Goal: Transaction & Acquisition: Purchase product/service

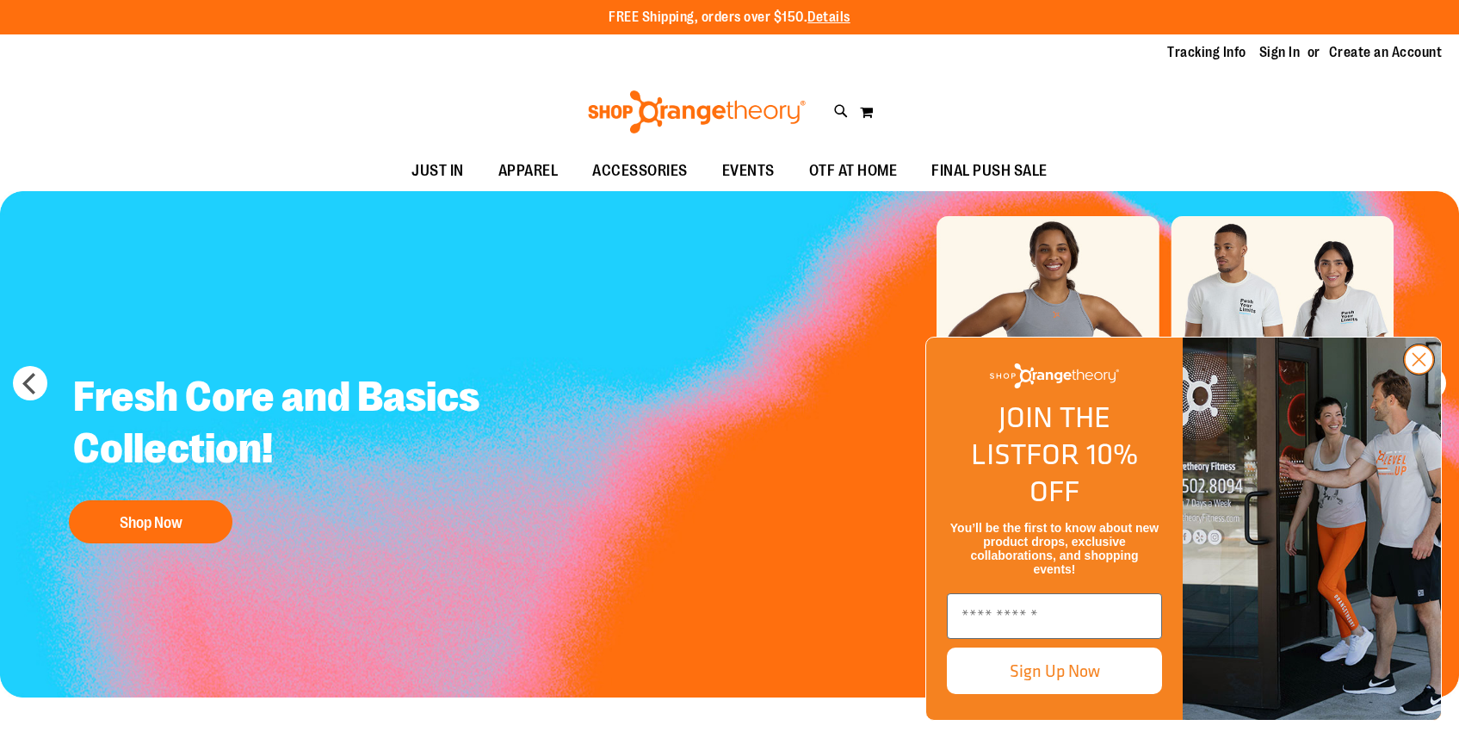
click at [1425, 374] on circle "Close dialog" at bounding box center [1419, 359] width 28 height 28
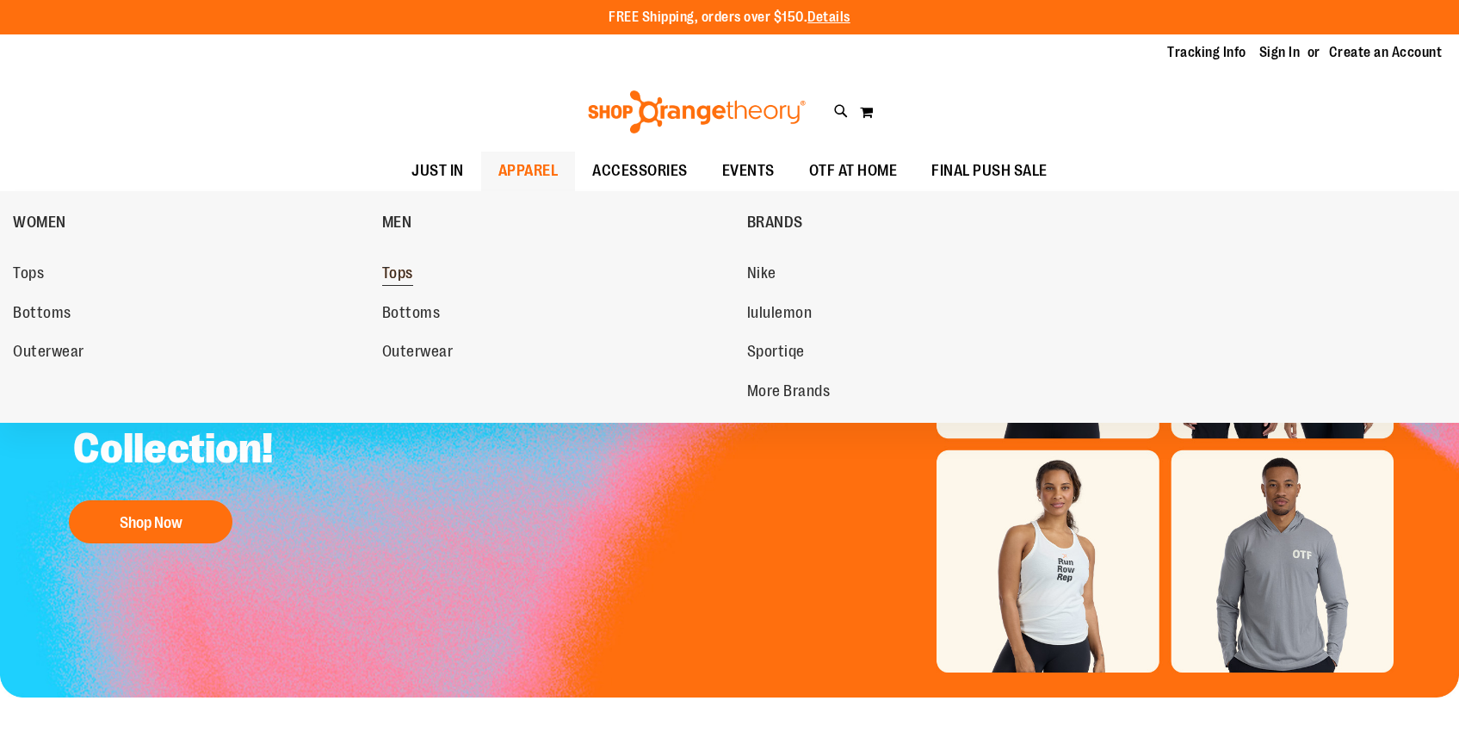
click at [391, 265] on span "Tops" at bounding box center [397, 275] width 31 height 22
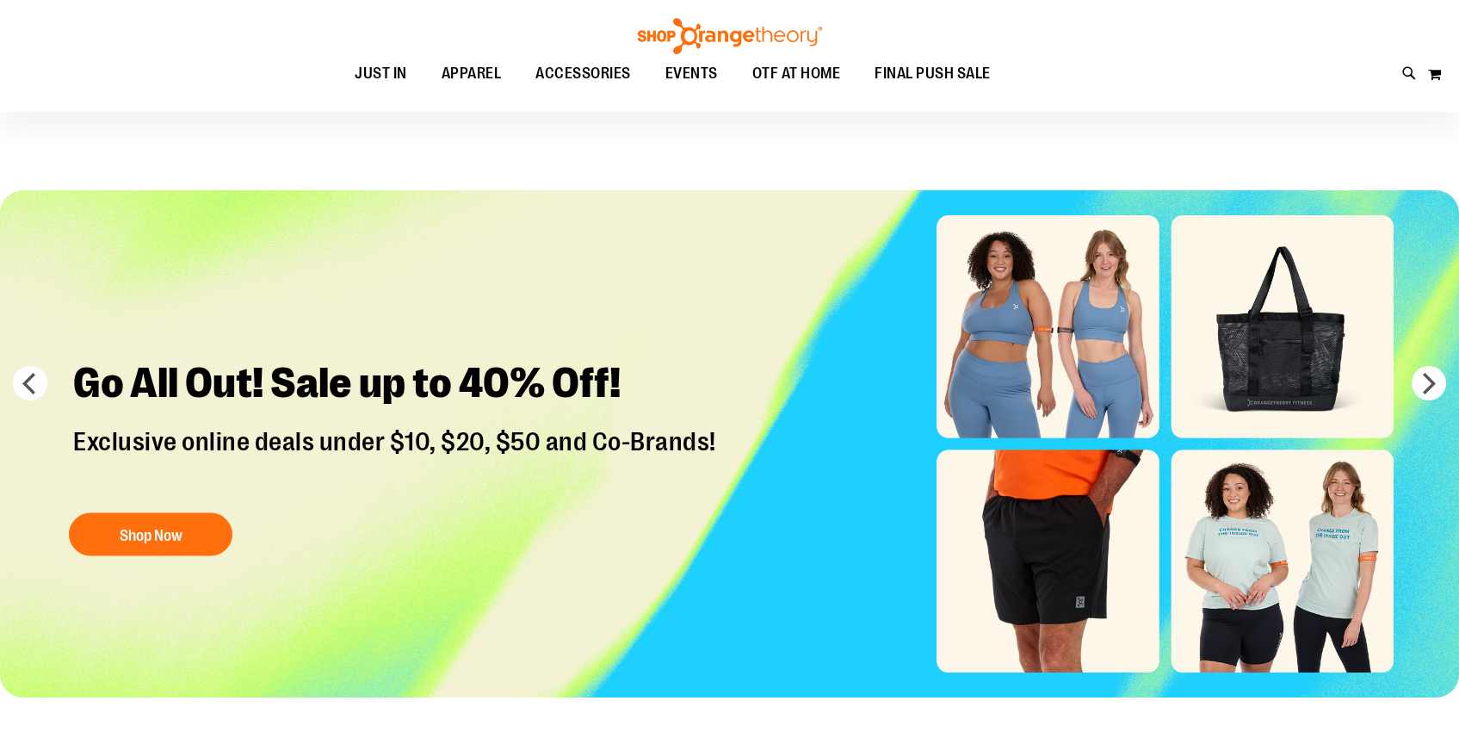
scroll to position [362, 0]
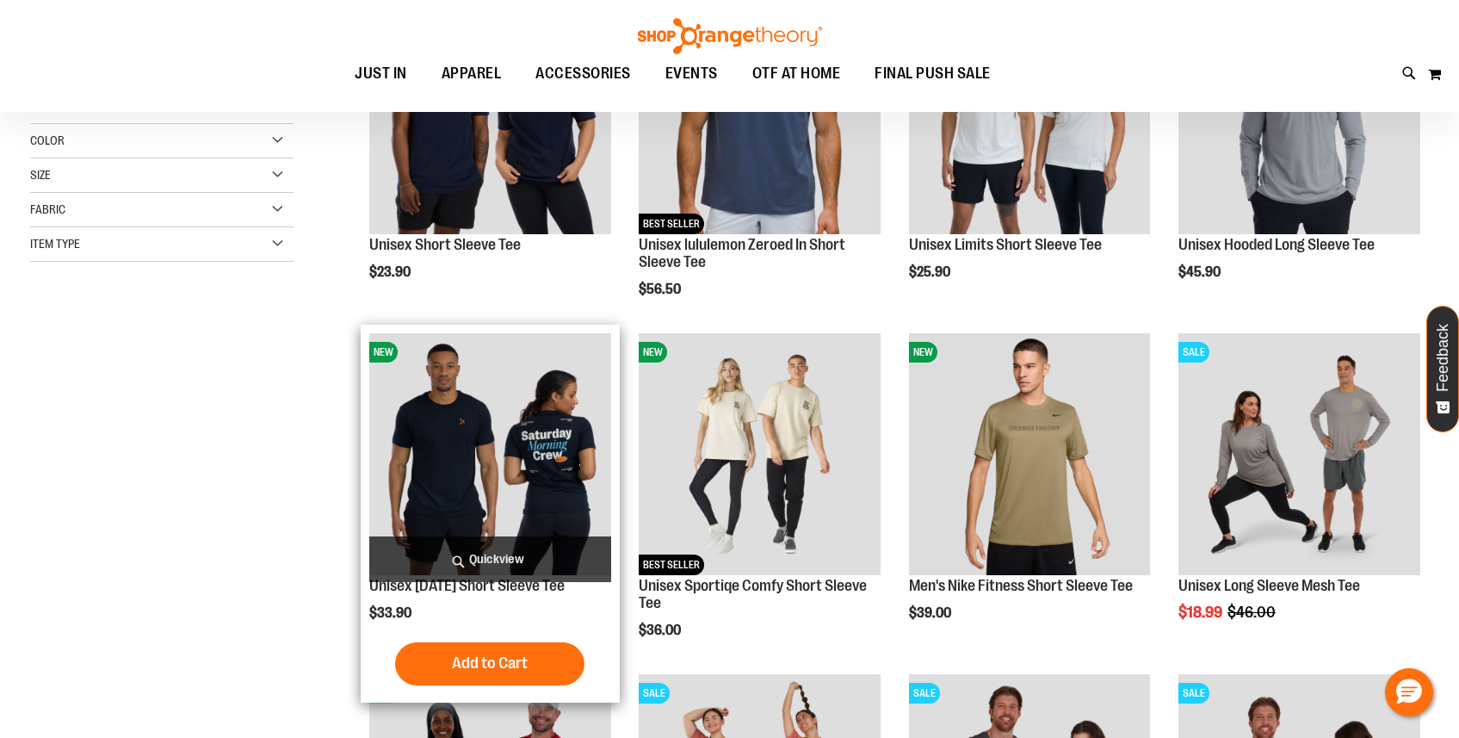
scroll to position [515, 0]
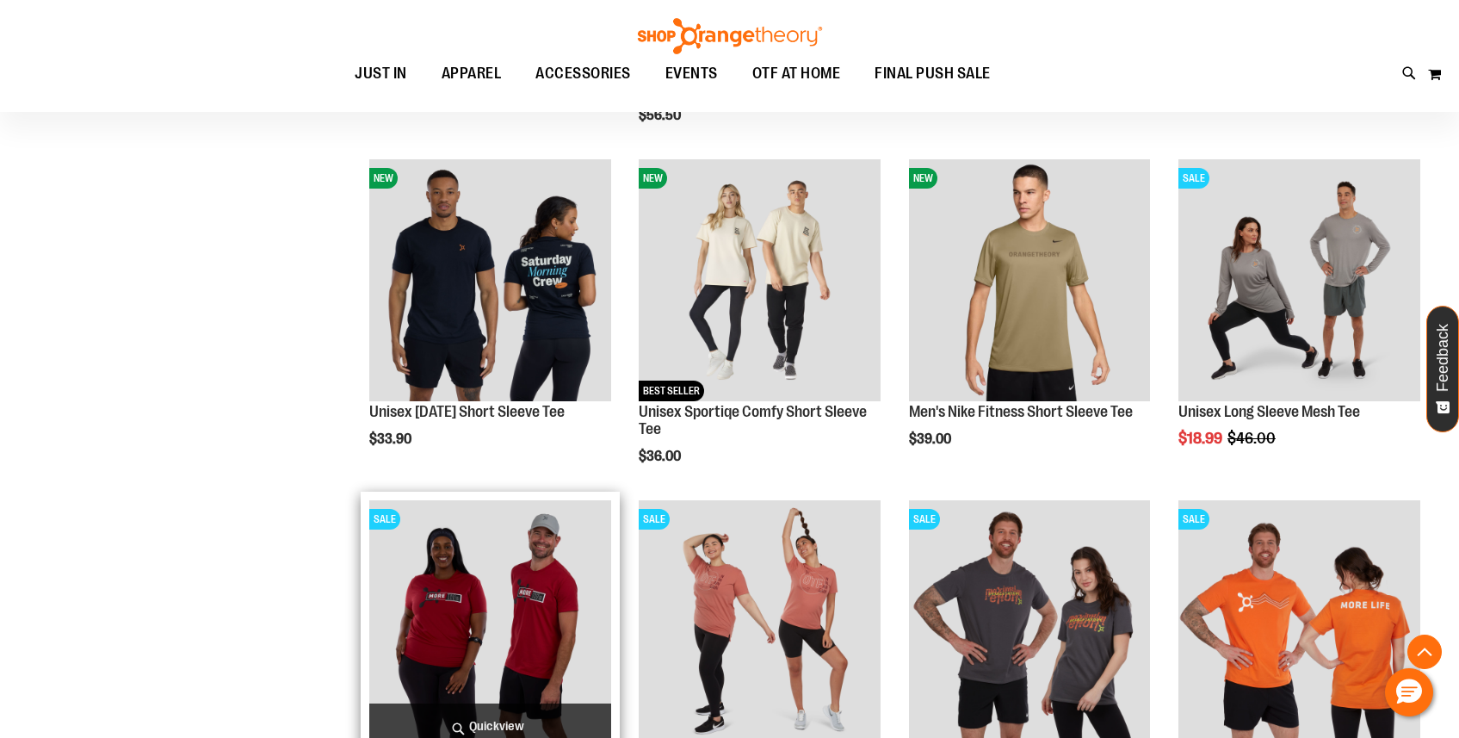
scroll to position [214, 0]
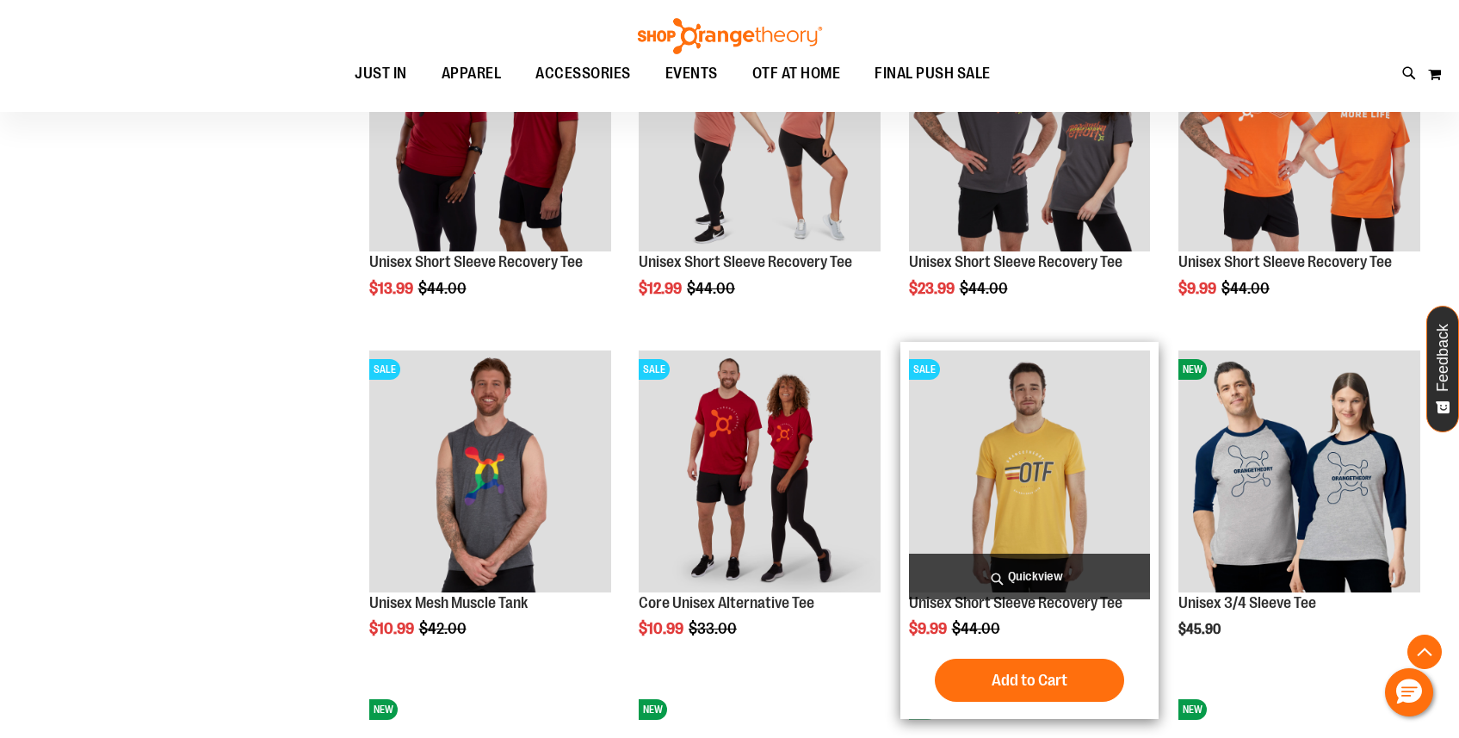
scroll to position [1424, 0]
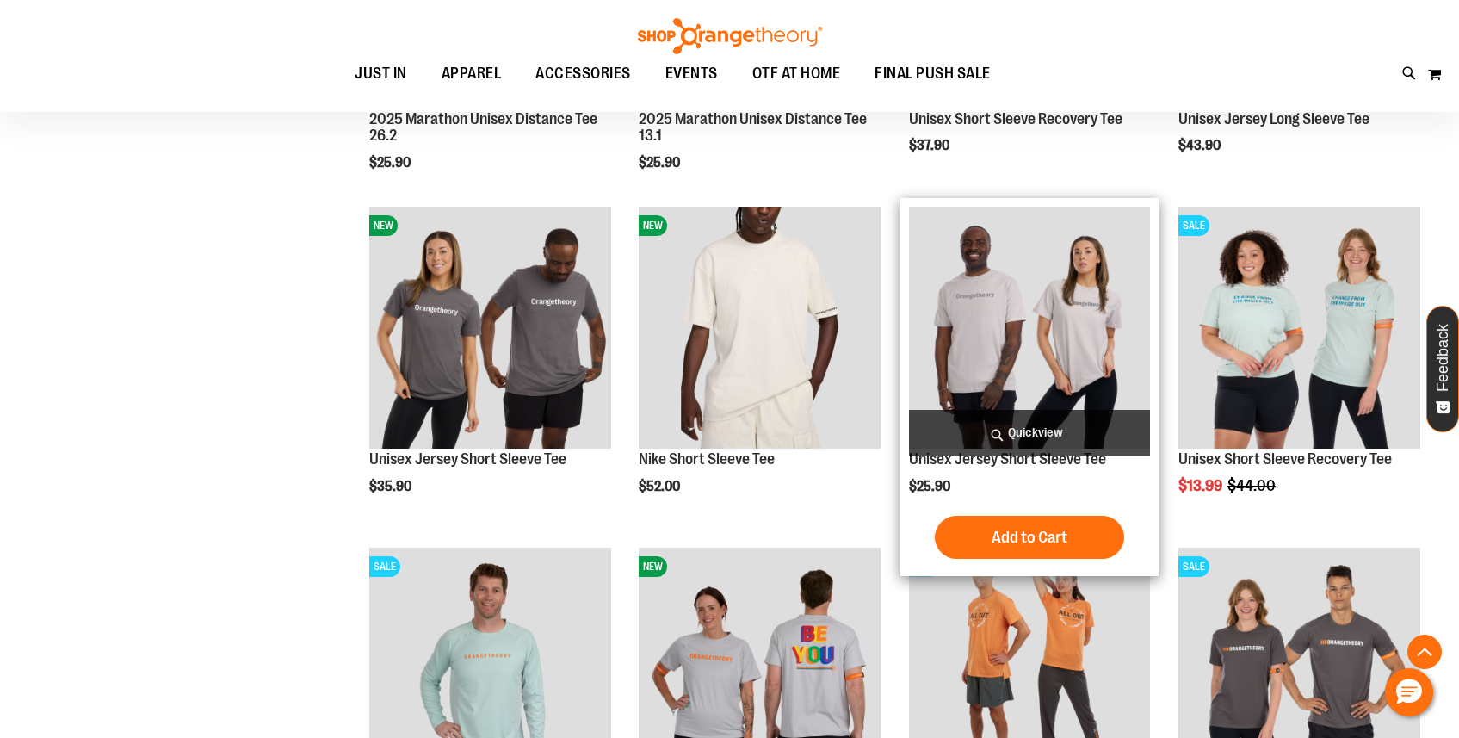
scroll to position [2487, 0]
